Goal: Find specific fact: Find contact information

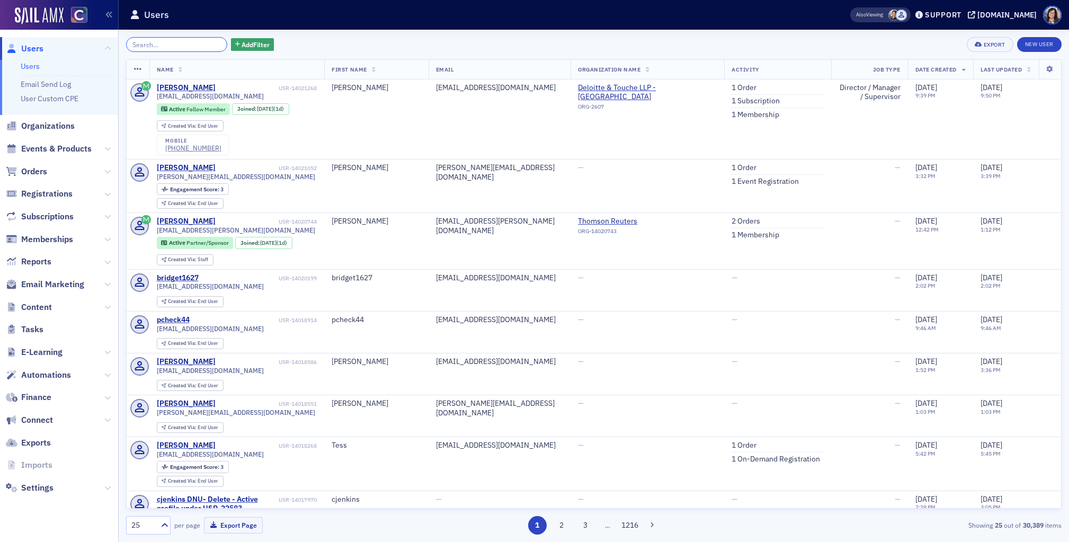
click at [181, 43] on input "search" at bounding box center [176, 44] width 101 height 15
paste input "Brigit Goetsch"
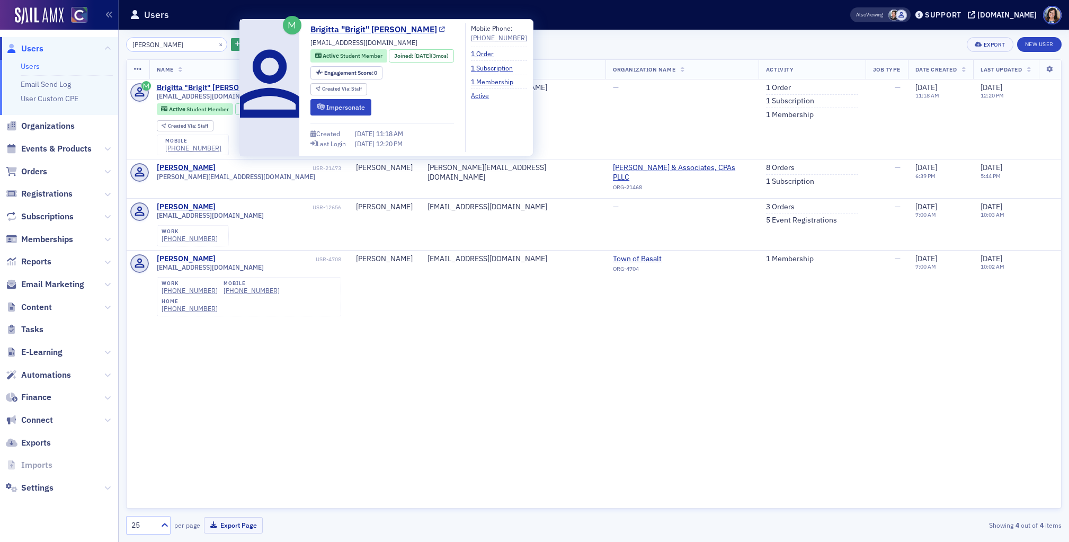
click at [405, 28] on link "Brigitta "Brigit" Goetsch" at bounding box center [377, 29] width 135 height 13
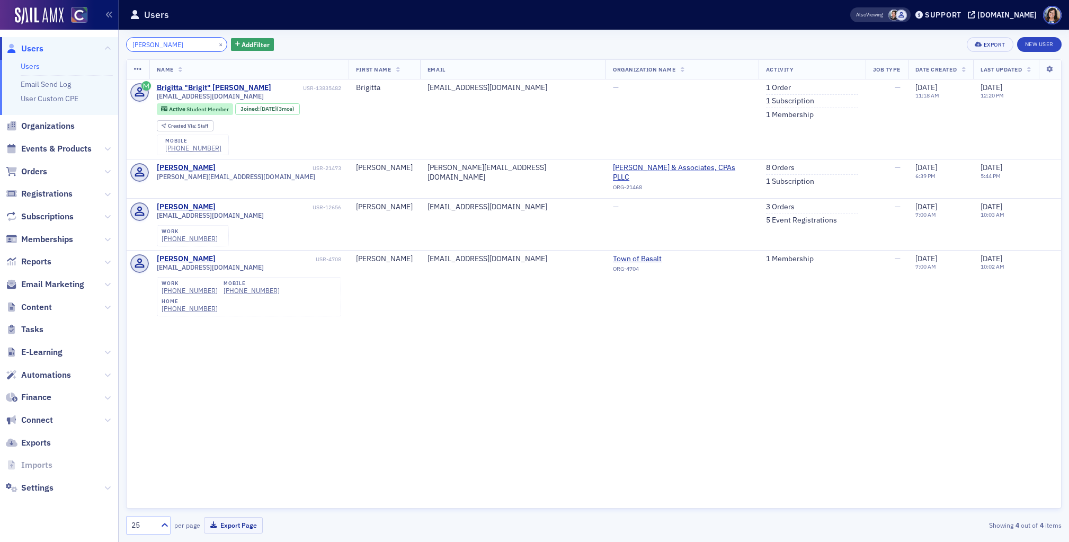
drag, startPoint x: 119, startPoint y: 40, endPoint x: 102, endPoint y: 40, distance: 16.4
click at [104, 40] on div "Users Users Email Send Log User Custom CPE Organizations Events & Products Orde…" at bounding box center [534, 271] width 1069 height 542
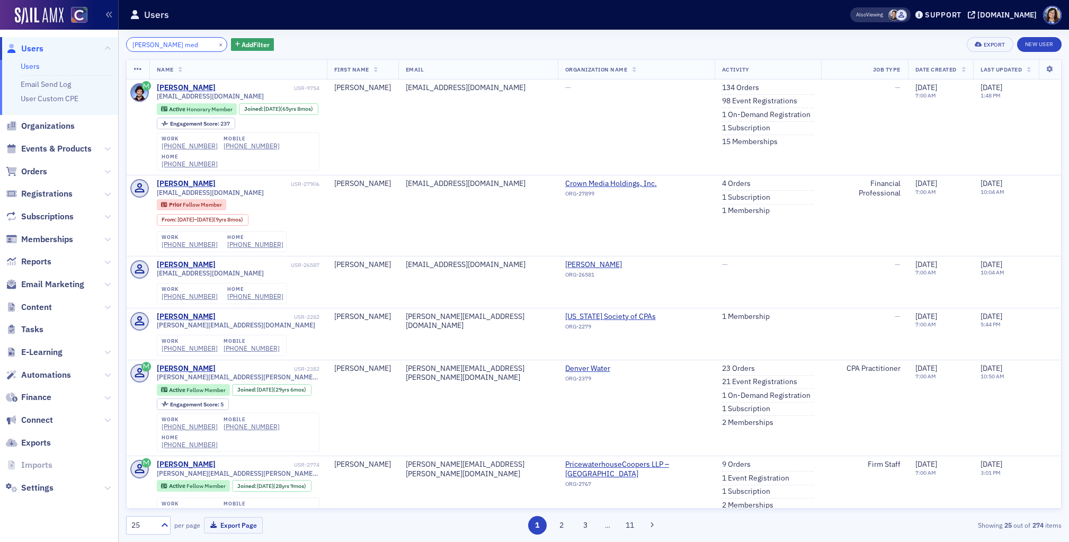
drag, startPoint x: 157, startPoint y: 46, endPoint x: 118, endPoint y: 47, distance: 38.7
click at [118, 47] on div "Users Users Email Send Log User Custom CPE Organizations Events & Products Orde…" at bounding box center [534, 271] width 1069 height 542
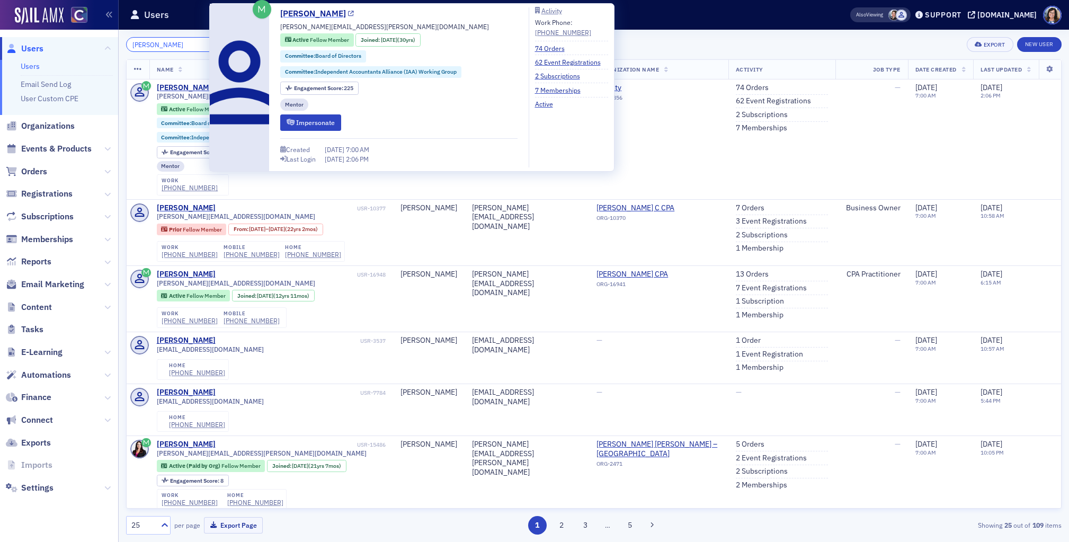
type input "angela roberts"
click at [348, 14] on icon at bounding box center [351, 14] width 6 height 6
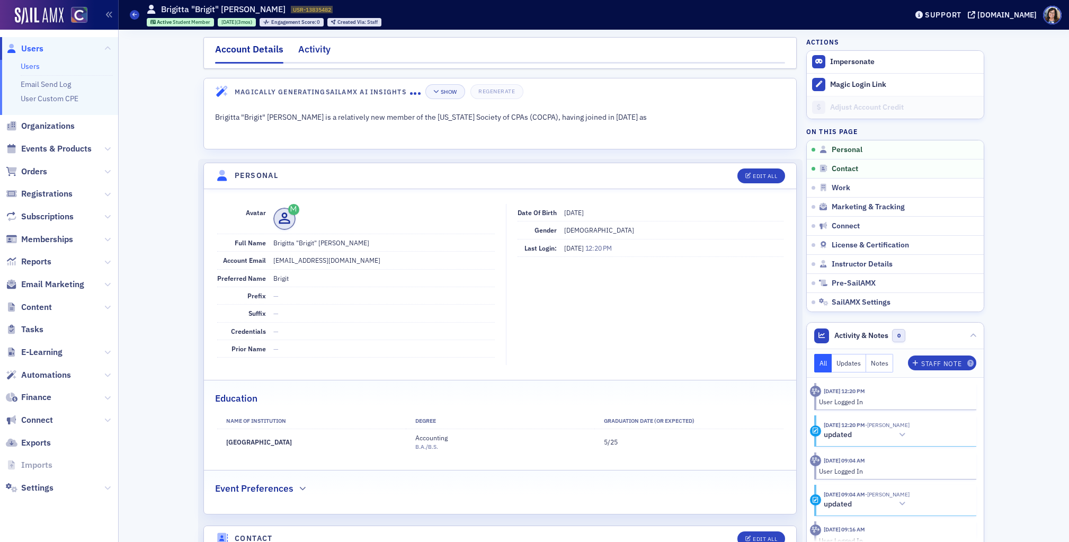
click at [316, 51] on div "Activity" at bounding box center [314, 52] width 32 height 20
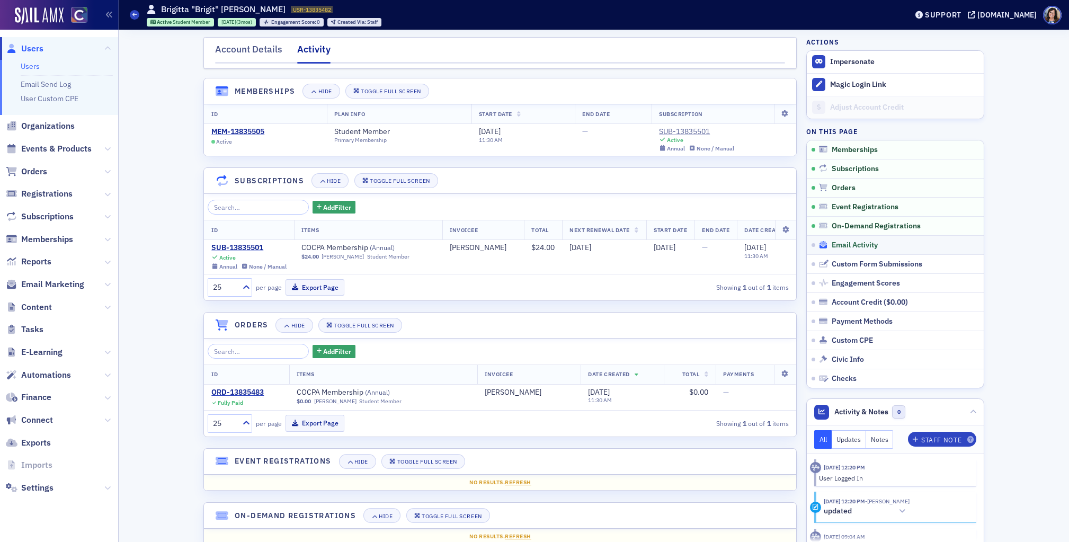
click at [845, 245] on span "Email Activity" at bounding box center [854, 245] width 46 height 10
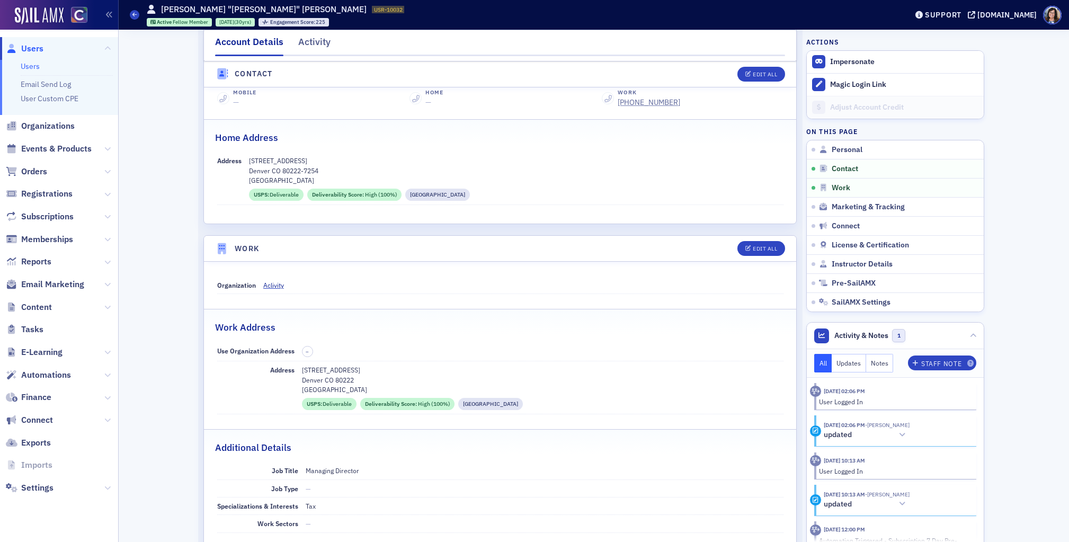
scroll to position [471, 0]
drag, startPoint x: 371, startPoint y: 366, endPoint x: 301, endPoint y: 369, distance: 70.5
click at [301, 369] on div "Address 3381 South Ash Street Denver CO 80222 Denver County USPS : Deliverable …" at bounding box center [500, 385] width 566 height 53
copy p "3381 South Ash Street"
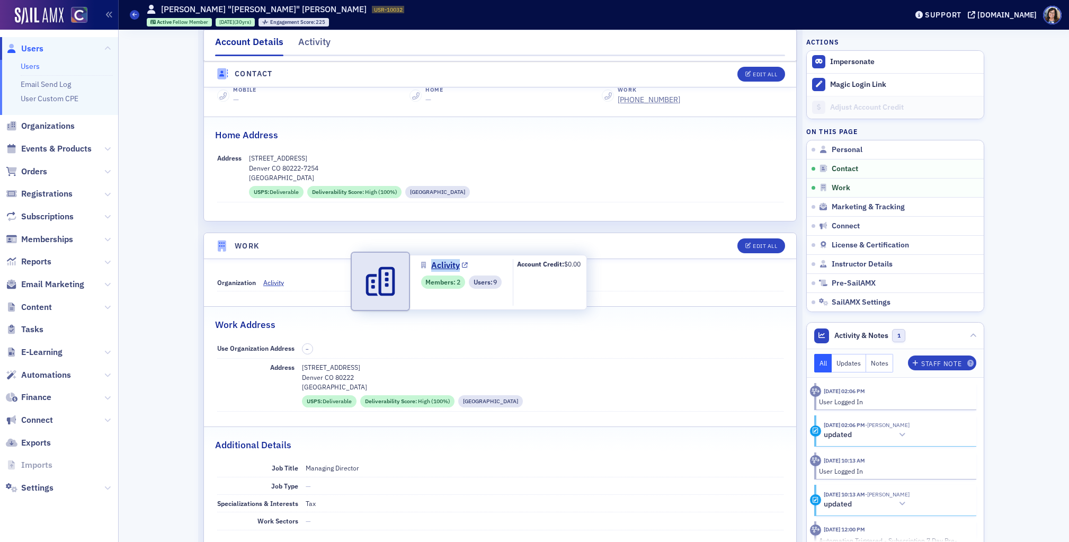
drag, startPoint x: 426, startPoint y: 257, endPoint x: 459, endPoint y: 265, distance: 33.8
click at [459, 265] on div "Aclivity Members : 2 Users : 9 Account Credit: $0.00" at bounding box center [473, 282] width 228 height 55
copy link "Aclivity"
